Goal: Find specific page/section: Find specific page/section

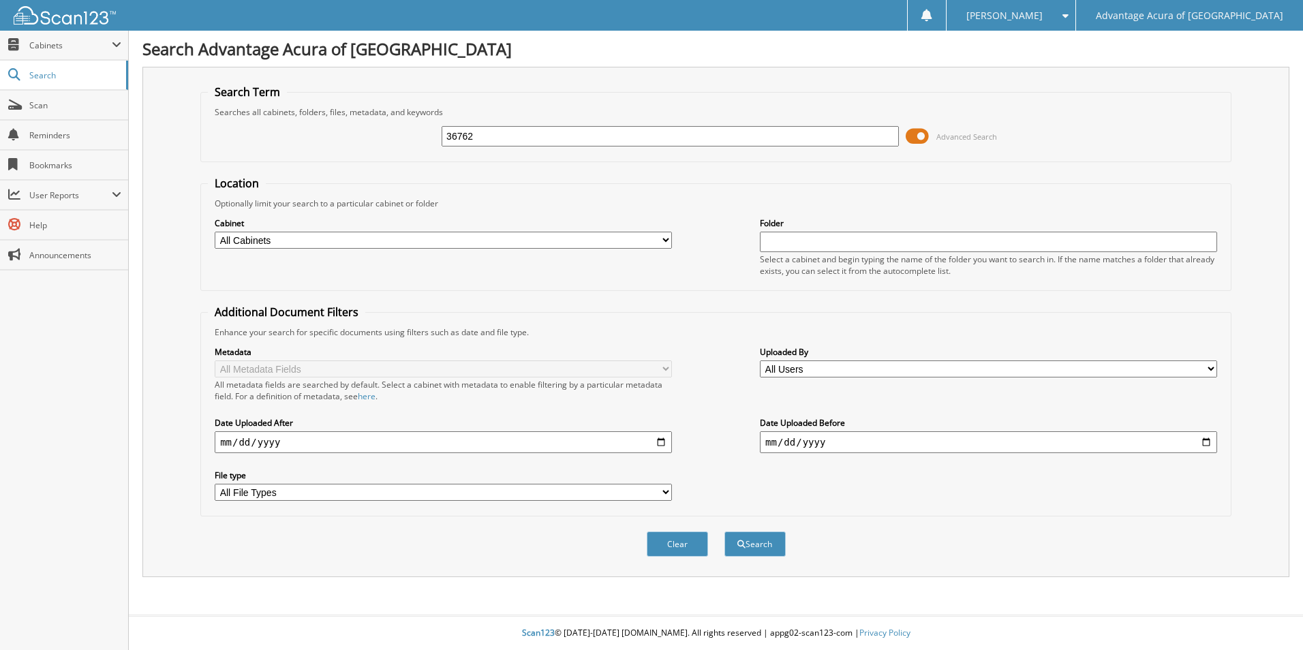
type input "36762"
click at [725, 532] on button "Search" at bounding box center [755, 544] width 61 height 25
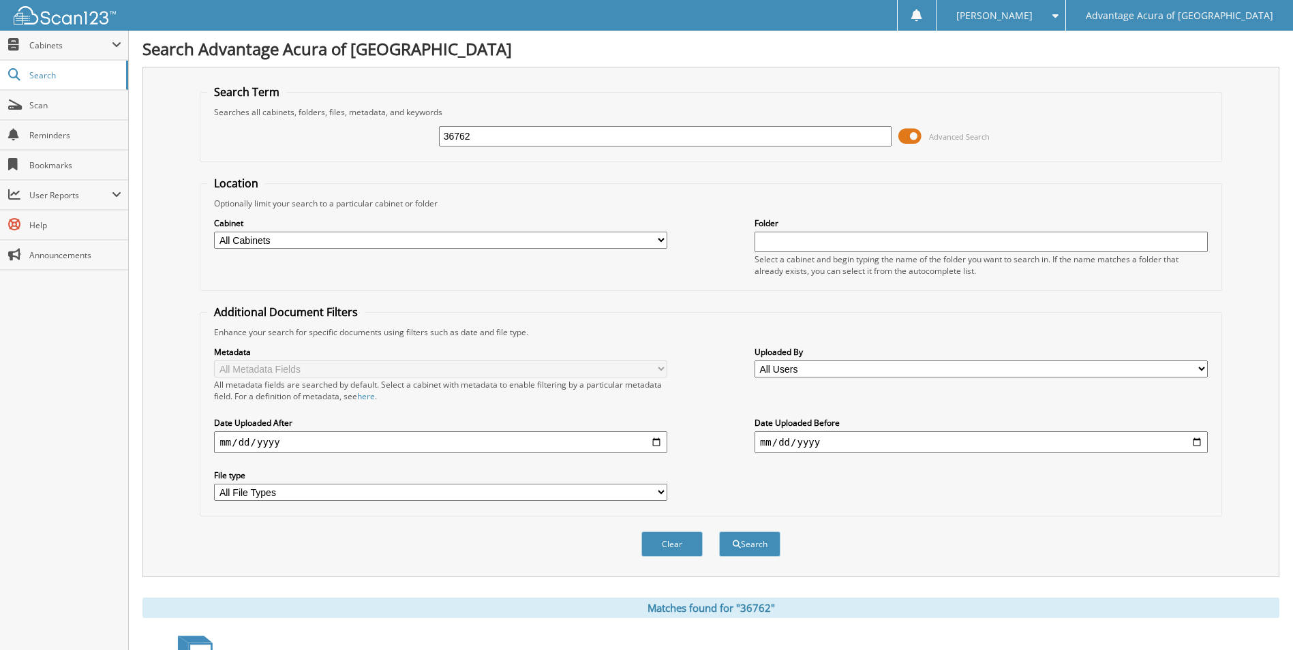
drag, startPoint x: 616, startPoint y: 143, endPoint x: 345, endPoint y: 136, distance: 271.4
click at [345, 136] on div "36762 Advanced Search" at bounding box center [710, 136] width 1007 height 37
click at [86, 51] on span "Cabinets" at bounding box center [64, 45] width 128 height 29
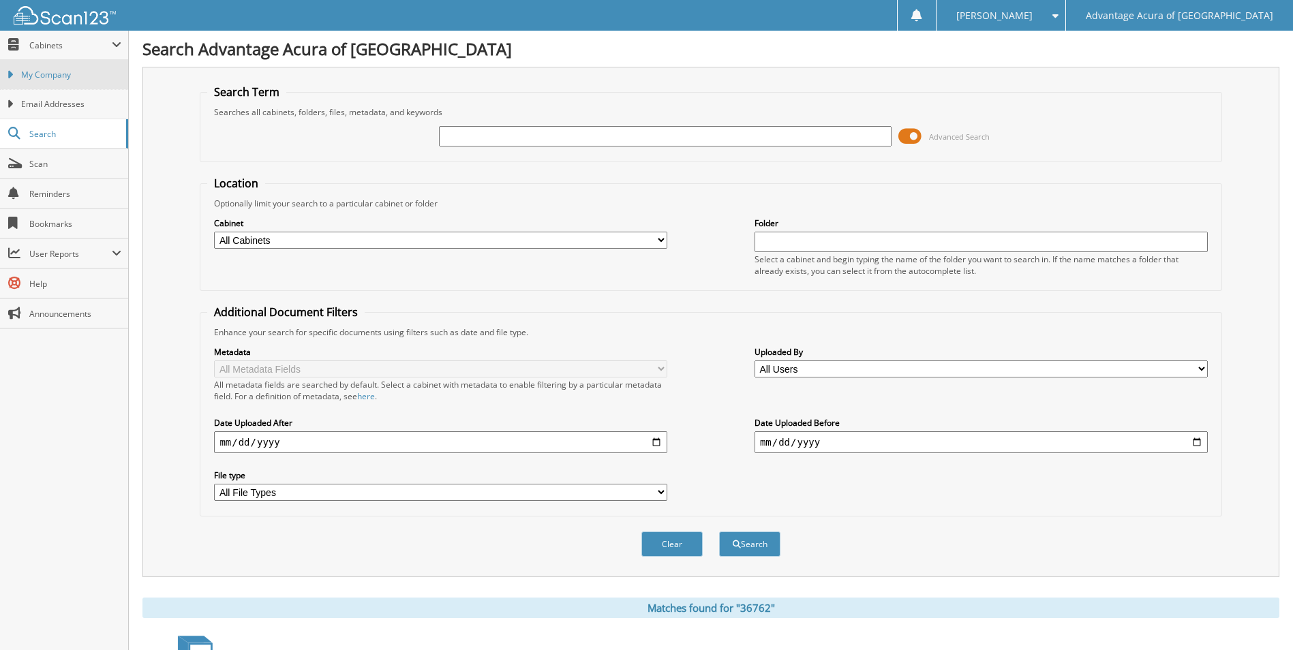
click at [66, 74] on span "My Company" at bounding box center [71, 75] width 100 height 12
